Goal: Task Accomplishment & Management: Manage account settings

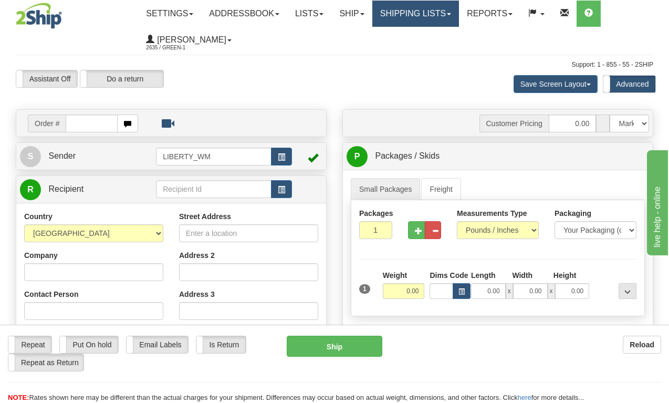
click at [425, 14] on link "Shipping lists" at bounding box center [415, 14] width 87 height 26
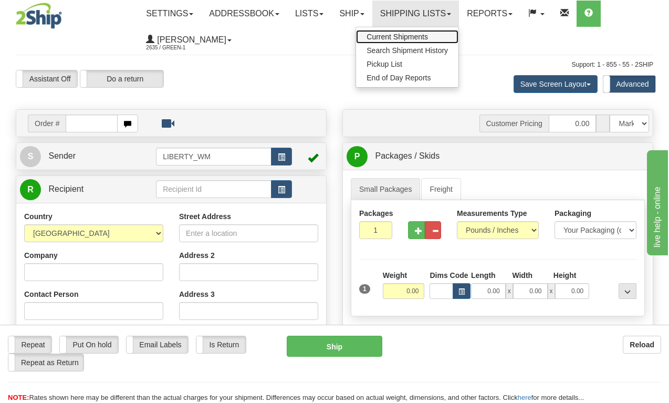
click at [415, 38] on span "Current Shipments" at bounding box center [396, 37] width 61 height 8
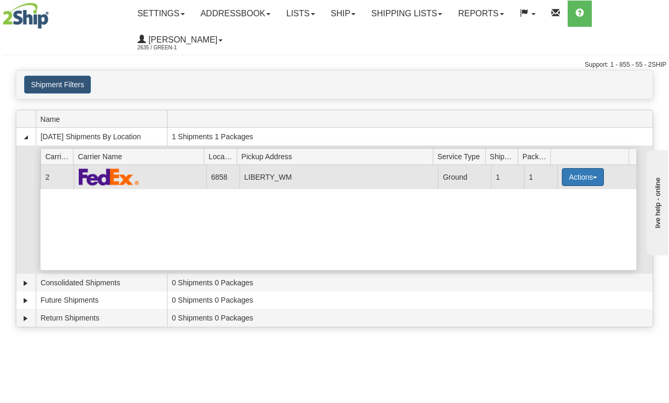
click at [590, 181] on button "Actions" at bounding box center [583, 177] width 42 height 18
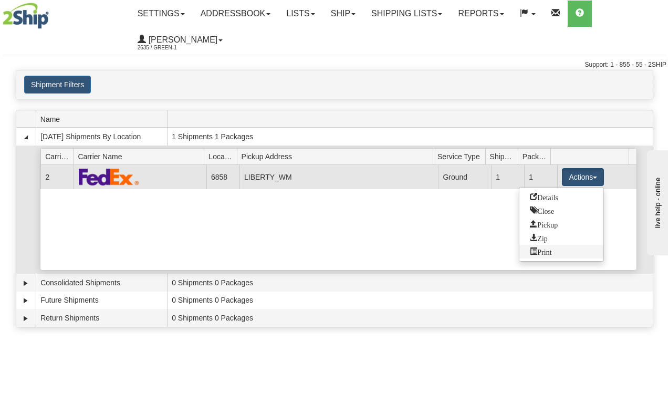
click at [546, 255] on span "Print" at bounding box center [541, 250] width 22 height 7
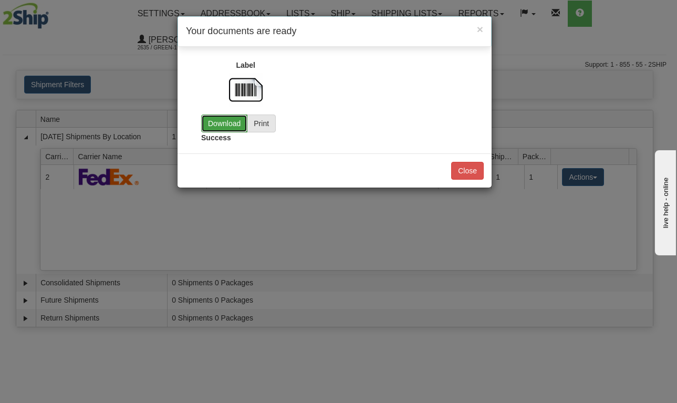
click at [224, 125] on link "Download" at bounding box center [224, 123] width 46 height 18
click at [482, 27] on span "×" at bounding box center [480, 29] width 6 height 12
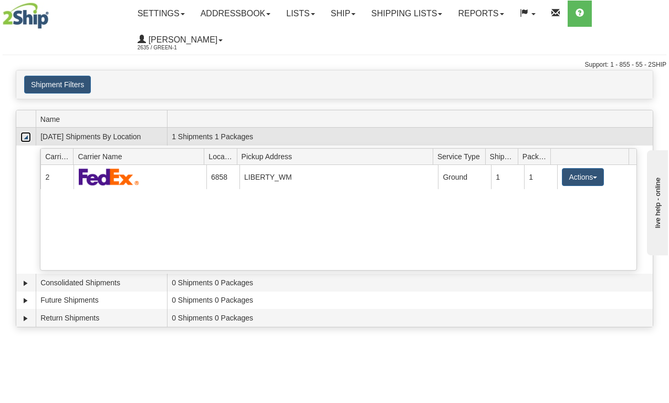
click at [27, 139] on link "Collapse" at bounding box center [25, 137] width 11 height 11
